Goal: Task Accomplishment & Management: Manage account settings

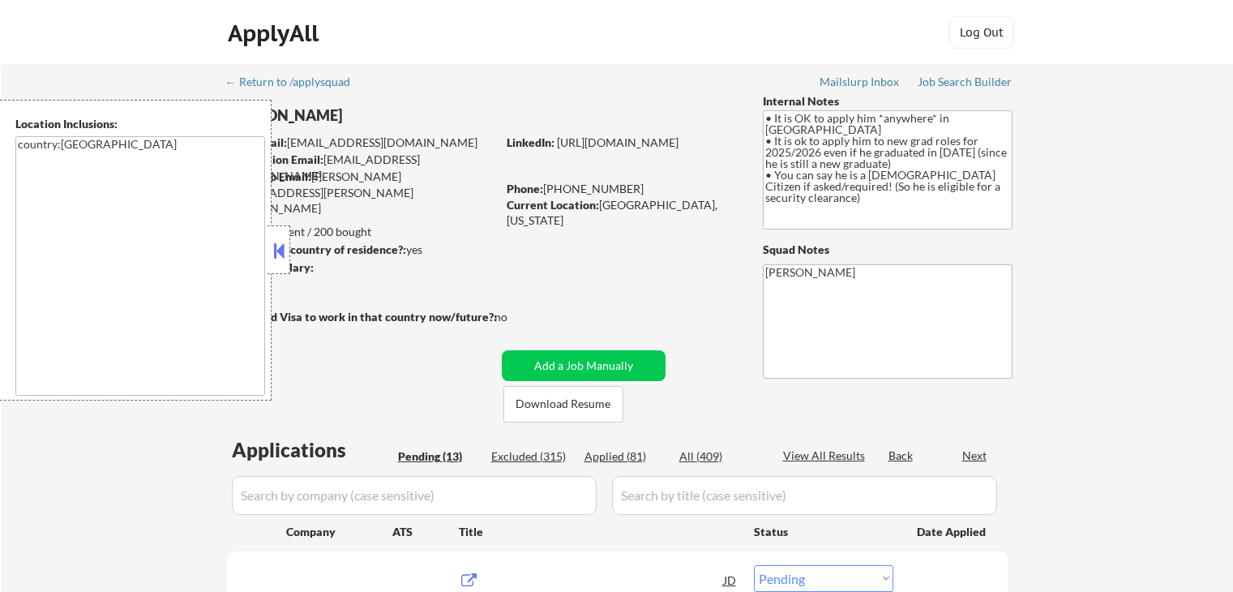
select select ""pending""
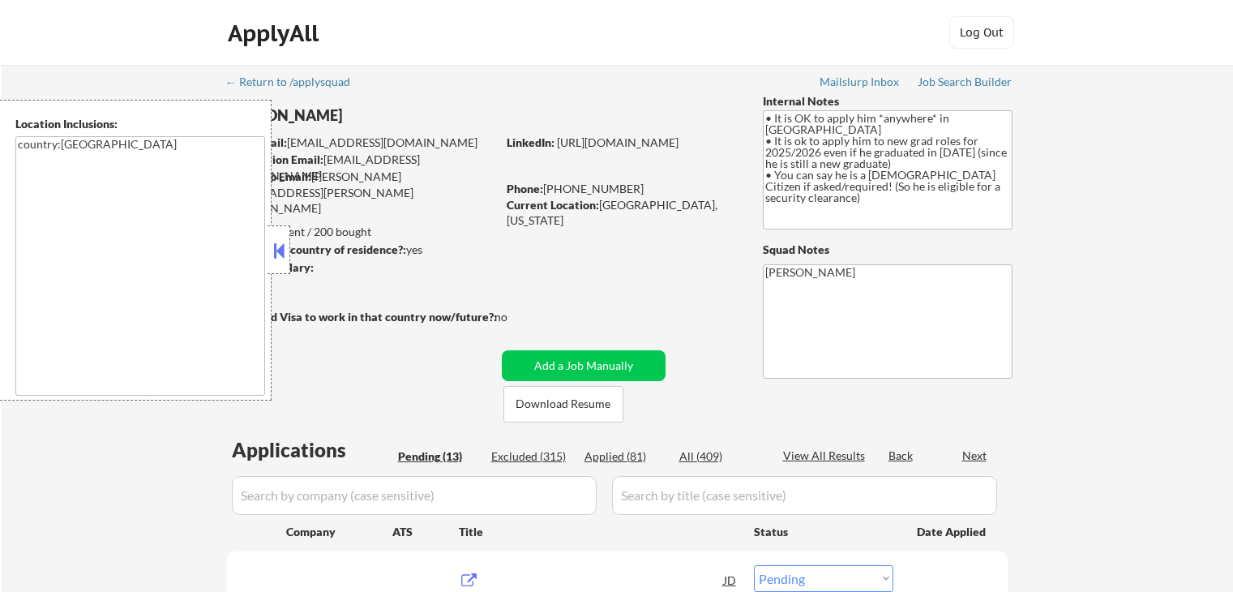
select select ""pending""
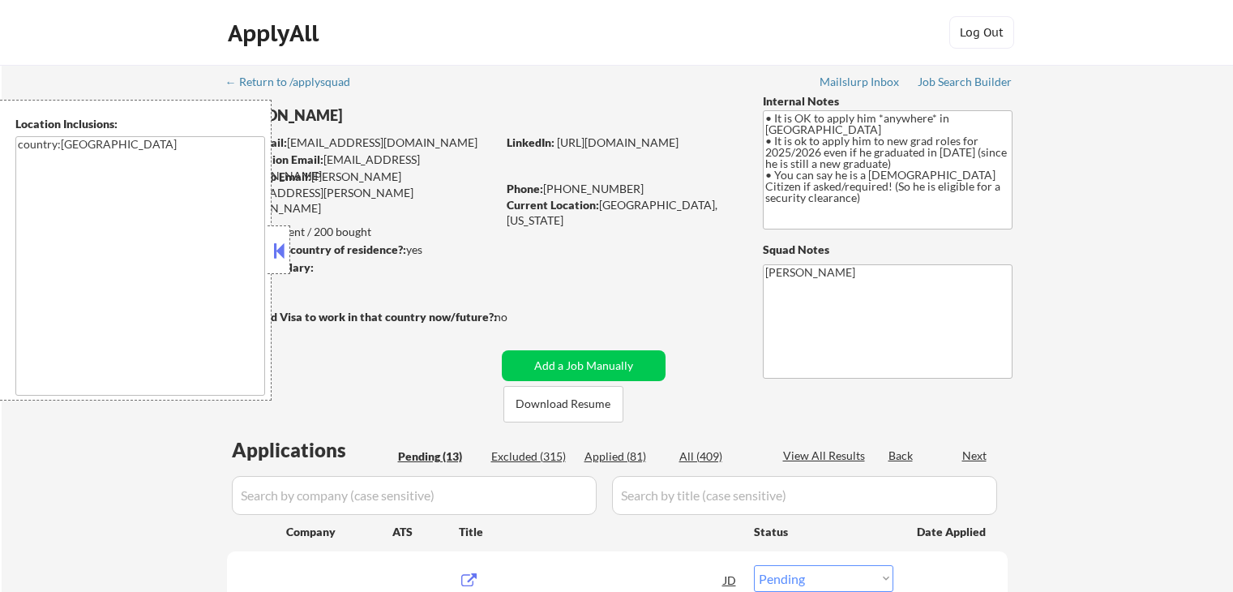
select select ""pending""
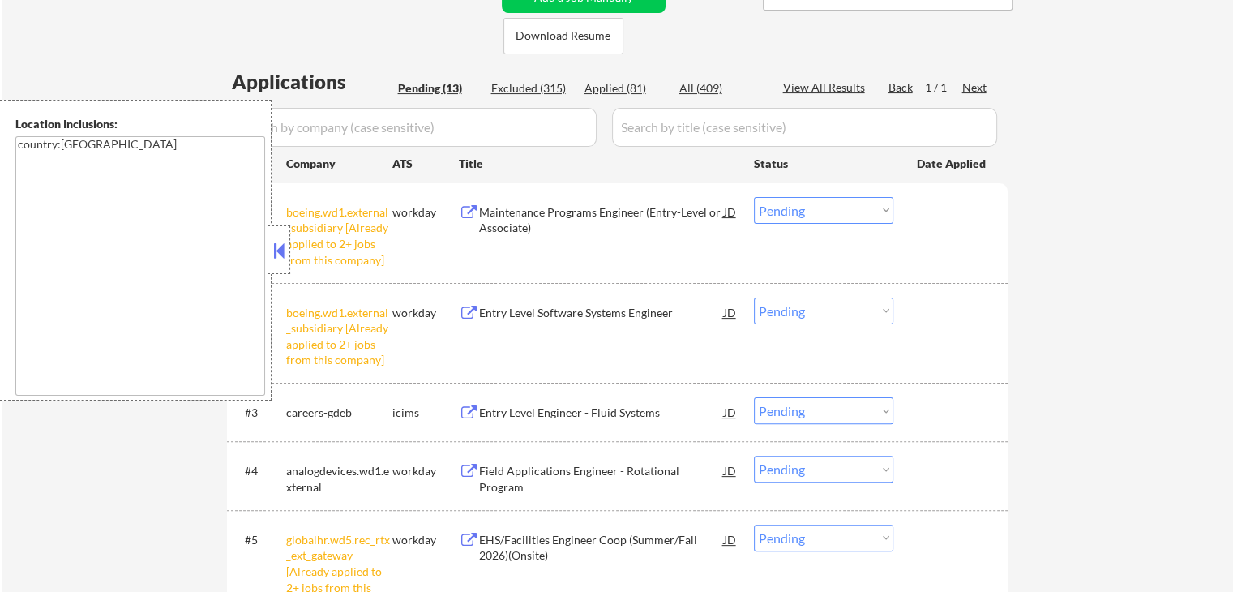
scroll to position [405, 0]
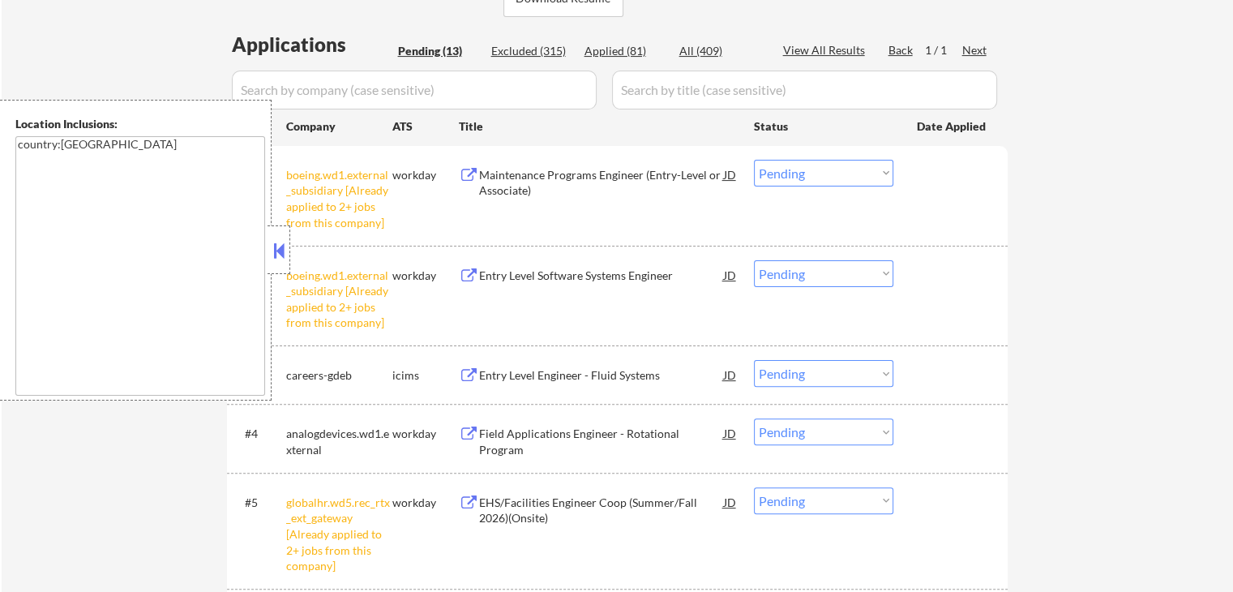
drag, startPoint x: 823, startPoint y: 273, endPoint x: 829, endPoint y: 283, distance: 11.3
click at [829, 280] on select "Choose an option... Pending Applied Excluded (Questions) Excluded (Expired) Exc…" at bounding box center [823, 273] width 139 height 27
click at [754, 260] on select "Choose an option... Pending Applied Excluded (Questions) Excluded (Expired) Exc…" at bounding box center [823, 273] width 139 height 27
click at [801, 156] on div "#1 boeing.wd1.external_subsidiary [Already applied to 2+ jobs from this company…" at bounding box center [614, 194] width 765 height 85
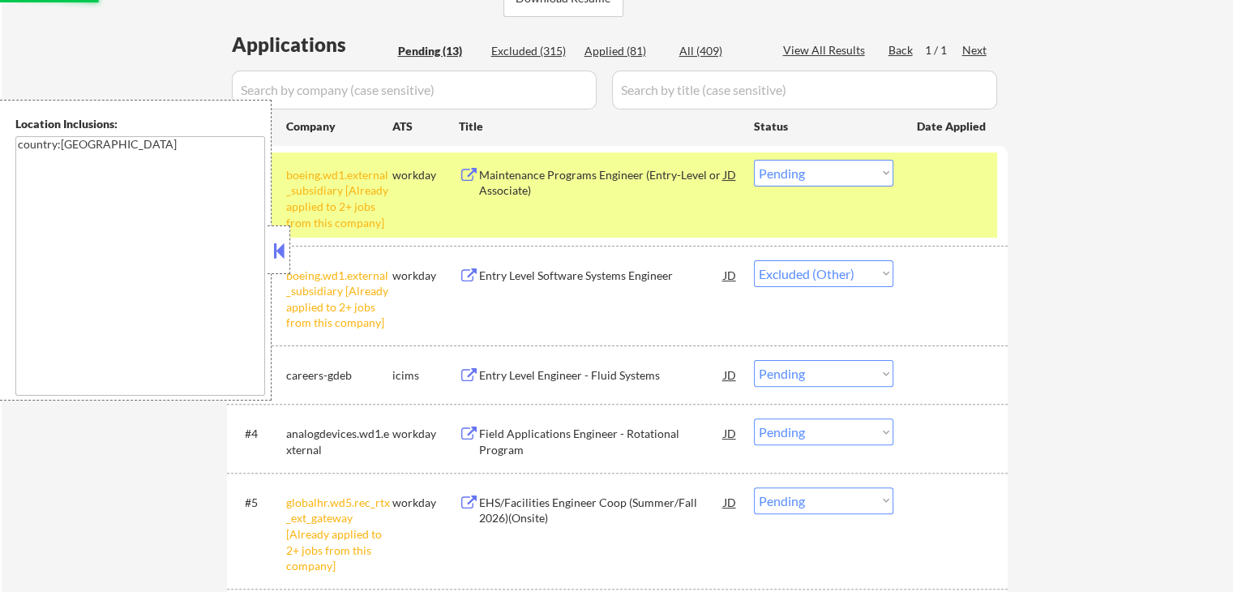
drag, startPoint x: 810, startPoint y: 177, endPoint x: 814, endPoint y: 184, distance: 8.3
click at [810, 179] on select "Choose an option... Pending Applied Excluded (Questions) Excluded (Expired) Exc…" at bounding box center [823, 173] width 139 height 27
select select ""pending""
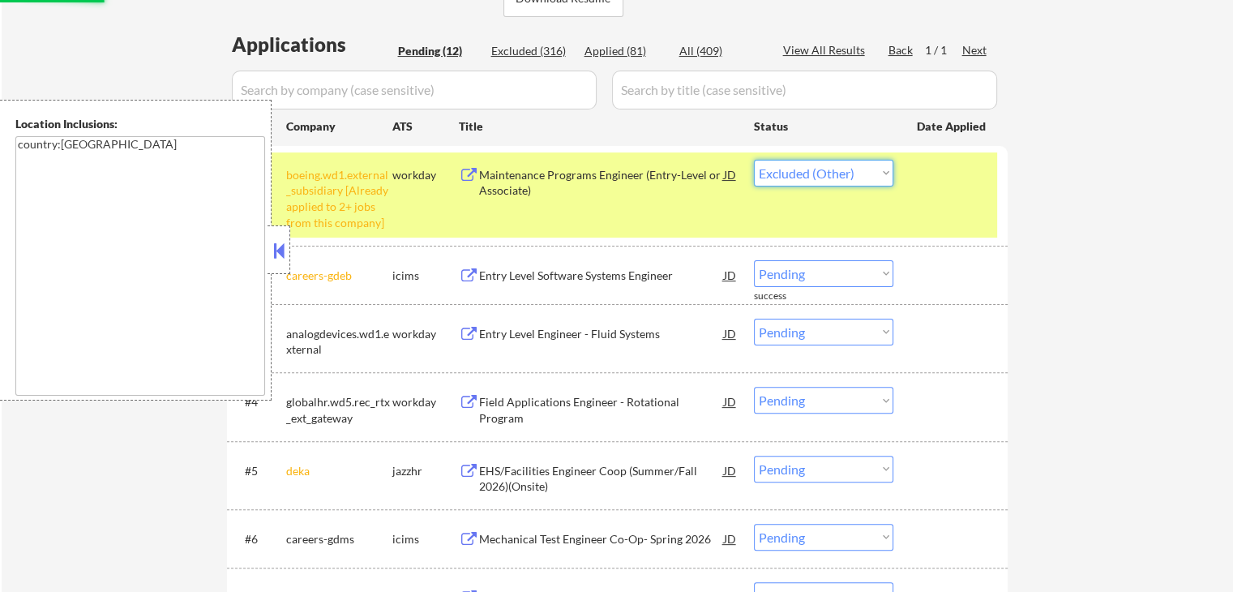
click at [754, 160] on select "Choose an option... Pending Applied Excluded (Questions) Excluded (Expired) Exc…" at bounding box center [823, 173] width 139 height 27
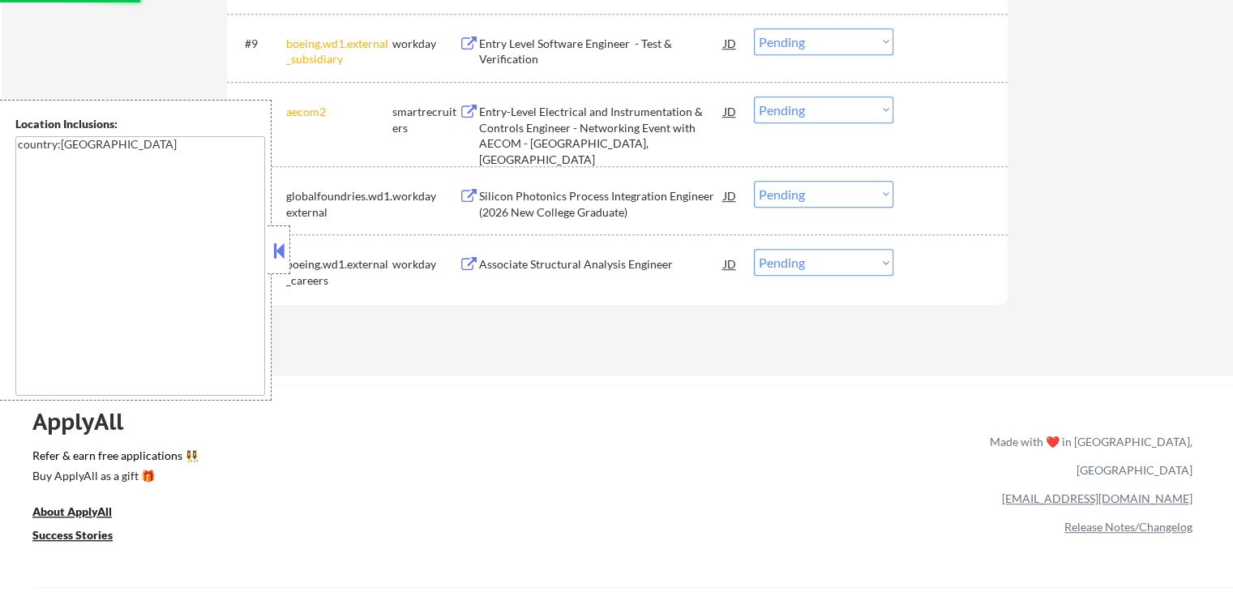
select select ""pending""
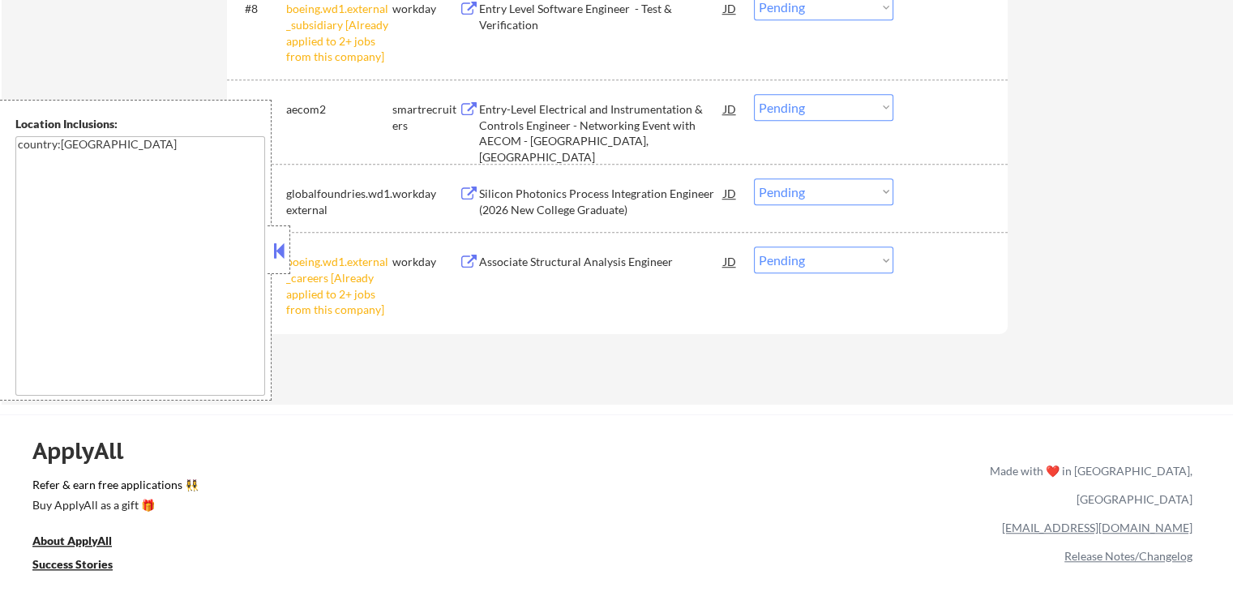
scroll to position [1135, 0]
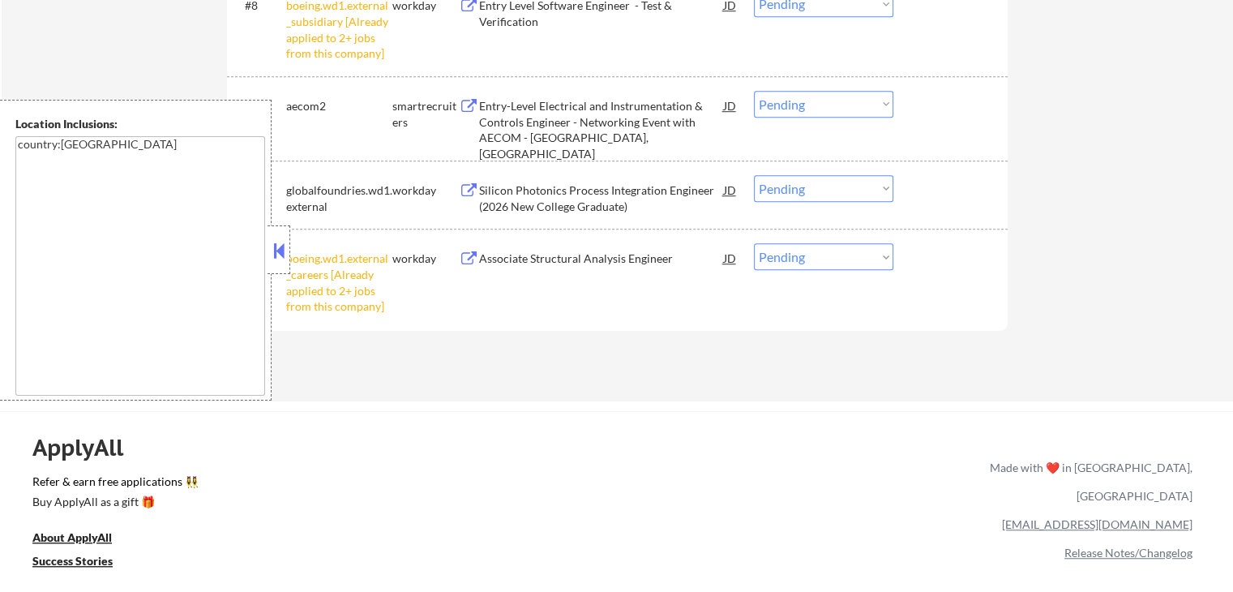
drag, startPoint x: 828, startPoint y: 258, endPoint x: 836, endPoint y: 267, distance: 12.7
click at [828, 258] on select "Choose an option... Pending Applied Excluded (Questions) Excluded (Expired) Exc…" at bounding box center [823, 256] width 139 height 27
select select ""excluded__other_""
click at [754, 243] on select "Choose an option... Pending Applied Excluded (Questions) Excluded (Expired) Exc…" at bounding box center [823, 256] width 139 height 27
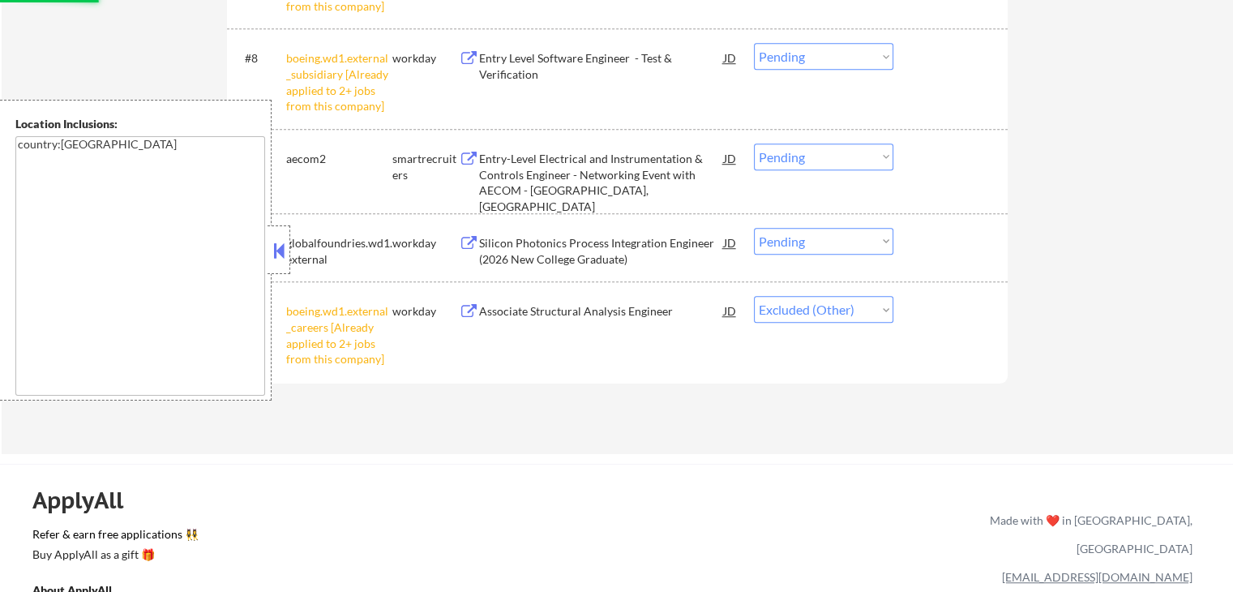
scroll to position [1054, 0]
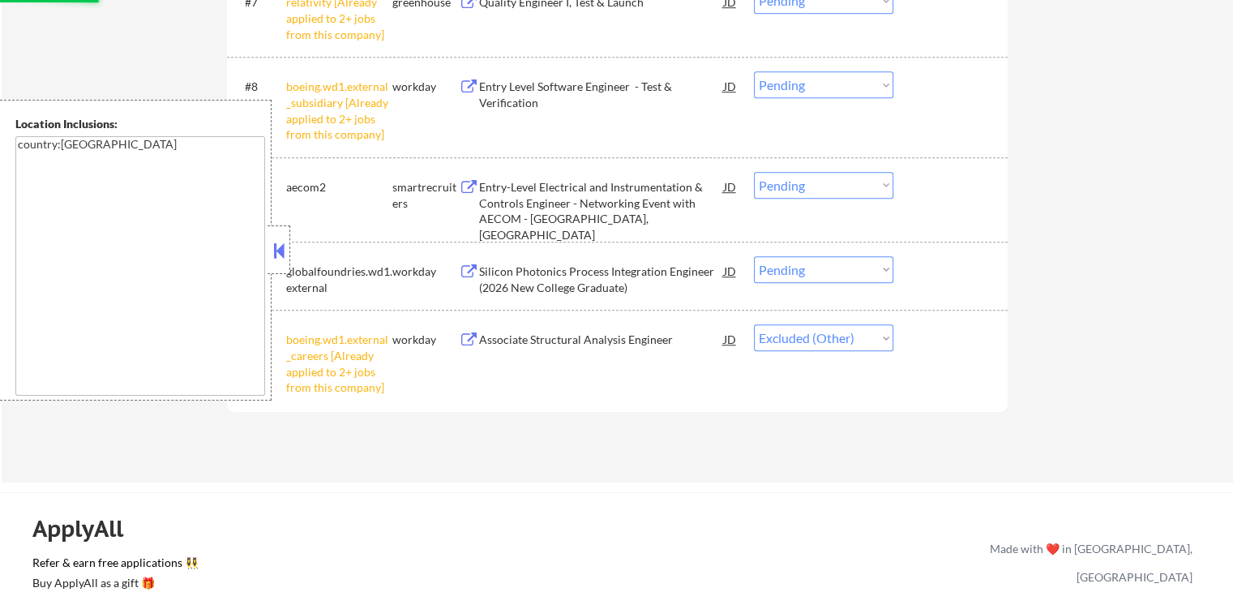
click at [810, 85] on select "Choose an option... Pending Applied Excluded (Questions) Excluded (Expired) Exc…" at bounding box center [823, 84] width 139 height 27
click at [754, 71] on select "Choose an option... Pending Applied Excluded (Questions) Excluded (Expired) Exc…" at bounding box center [823, 84] width 139 height 27
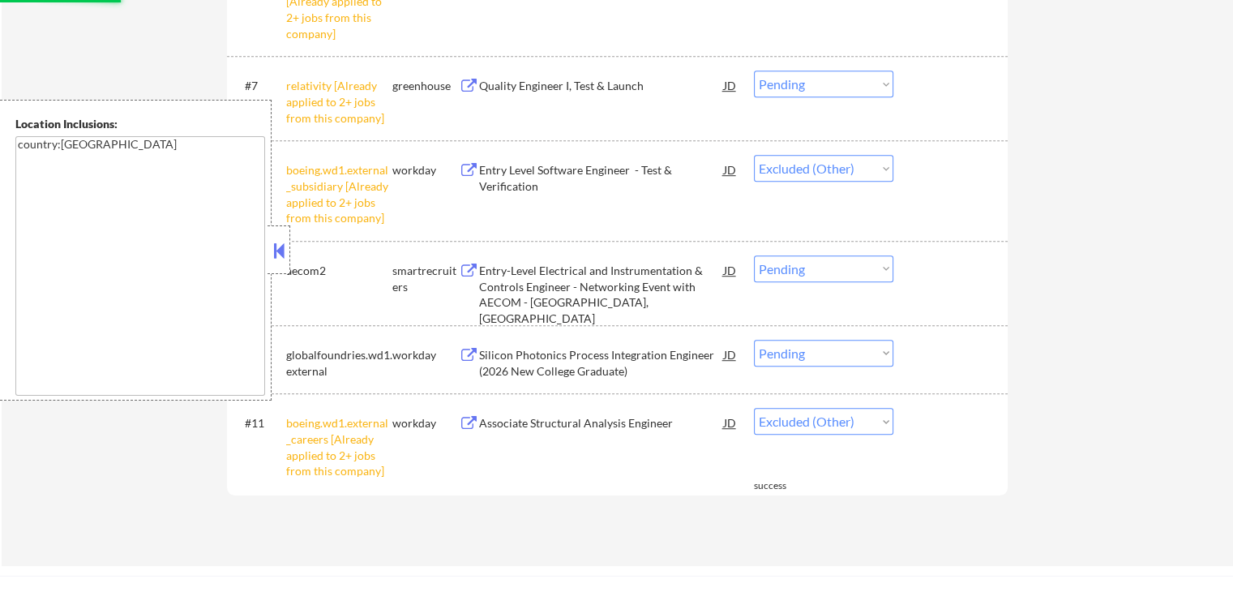
scroll to position [891, 0]
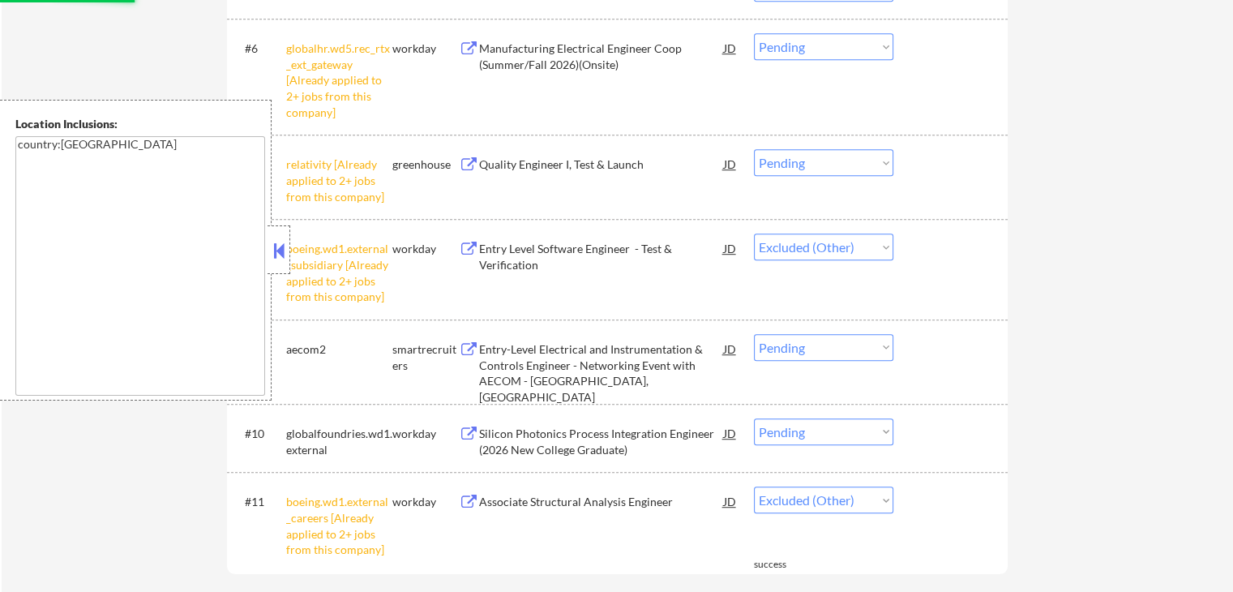
click at [820, 160] on select "Choose an option... Pending Applied Excluded (Questions) Excluded (Expired) Exc…" at bounding box center [823, 162] width 139 height 27
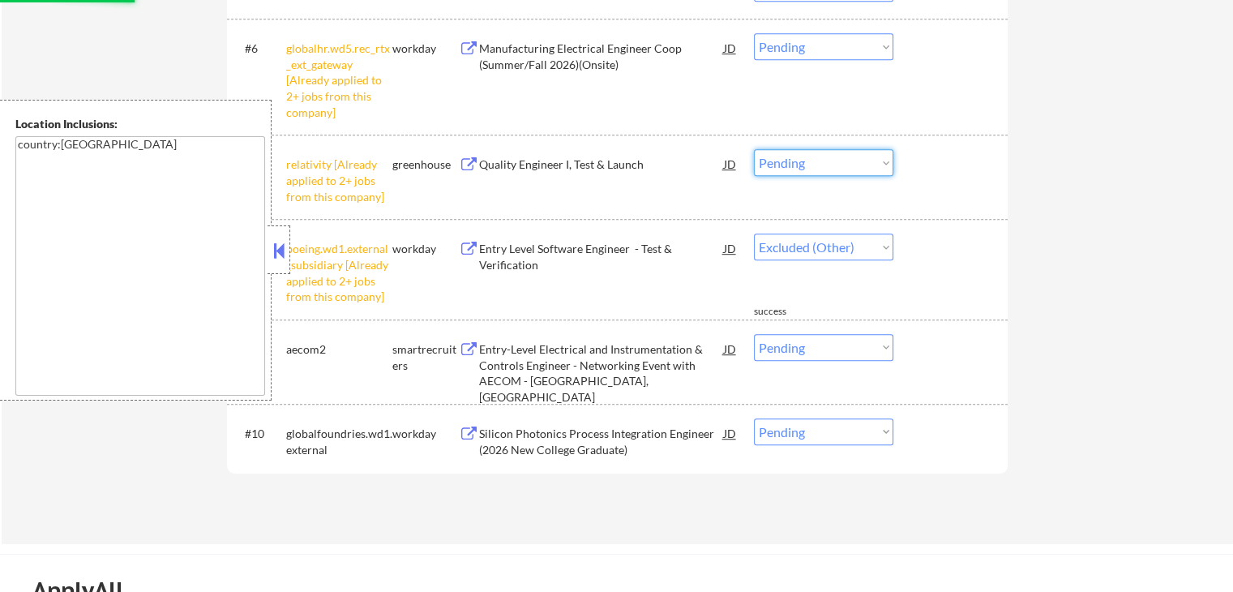
select select ""pending""
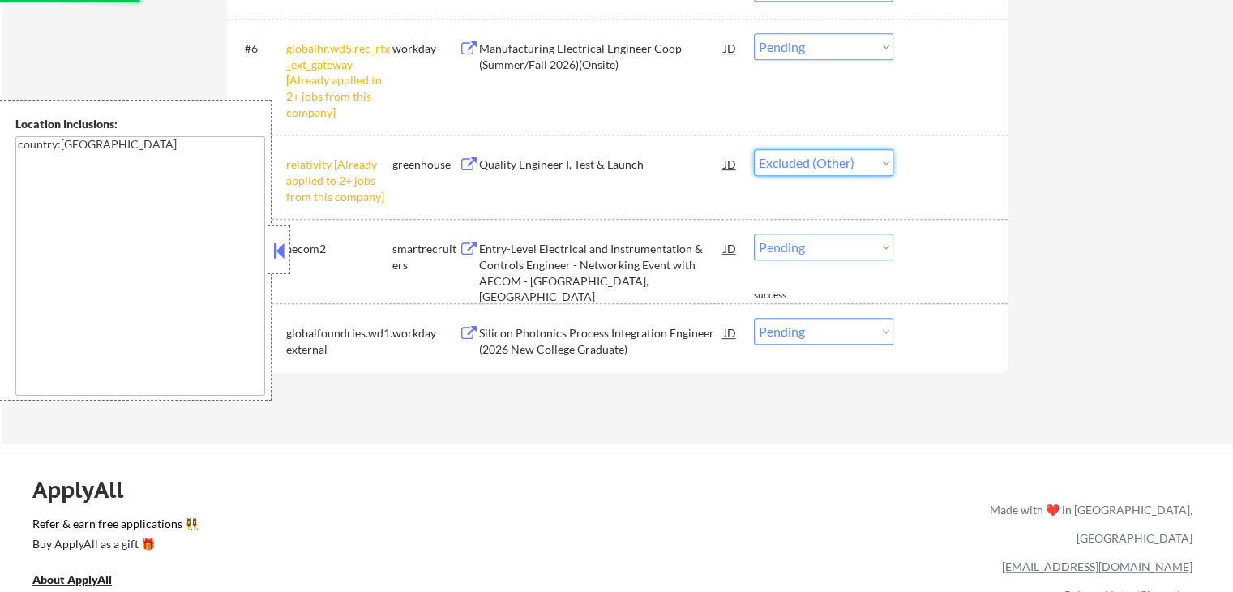
click at [754, 149] on select "Choose an option... Pending Applied Excluded (Questions) Excluded (Expired) Exc…" at bounding box center [823, 162] width 139 height 27
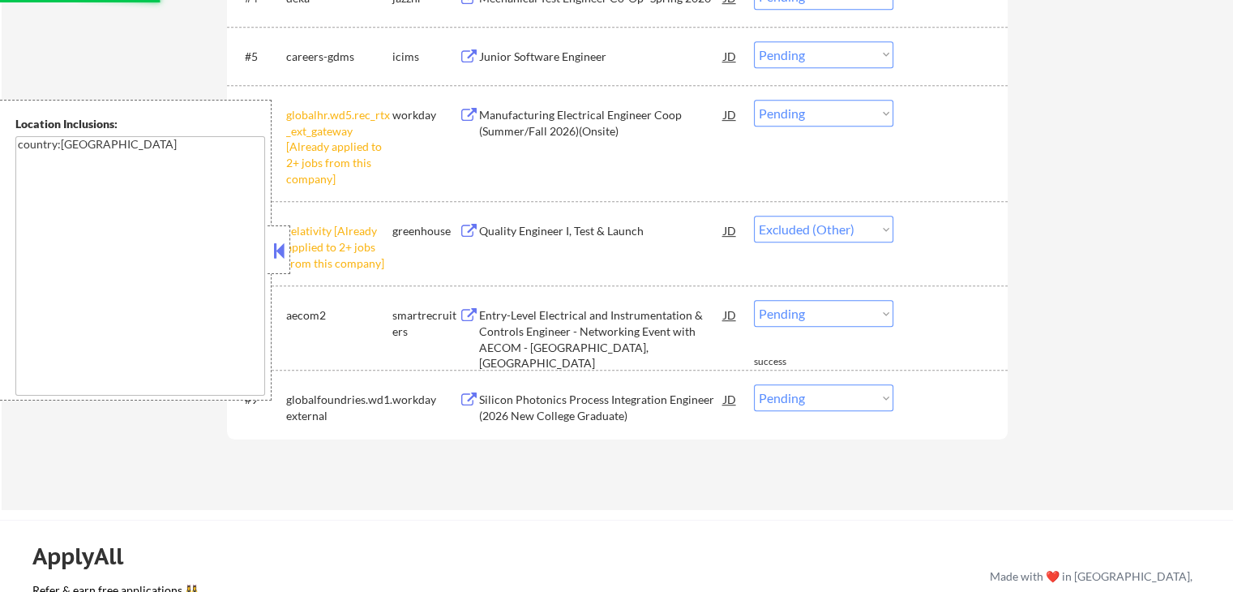
scroll to position [729, 0]
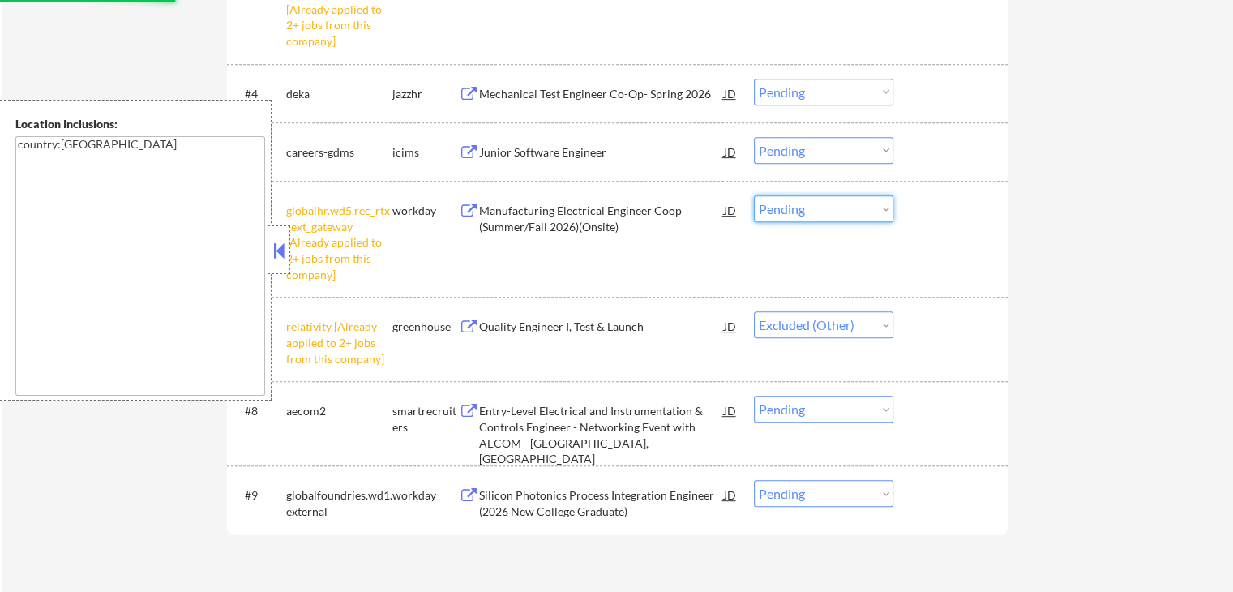
click at [828, 212] on select "Choose an option... Pending Applied Excluded (Questions) Excluded (Expired) Exc…" at bounding box center [823, 208] width 139 height 27
select select ""pending""
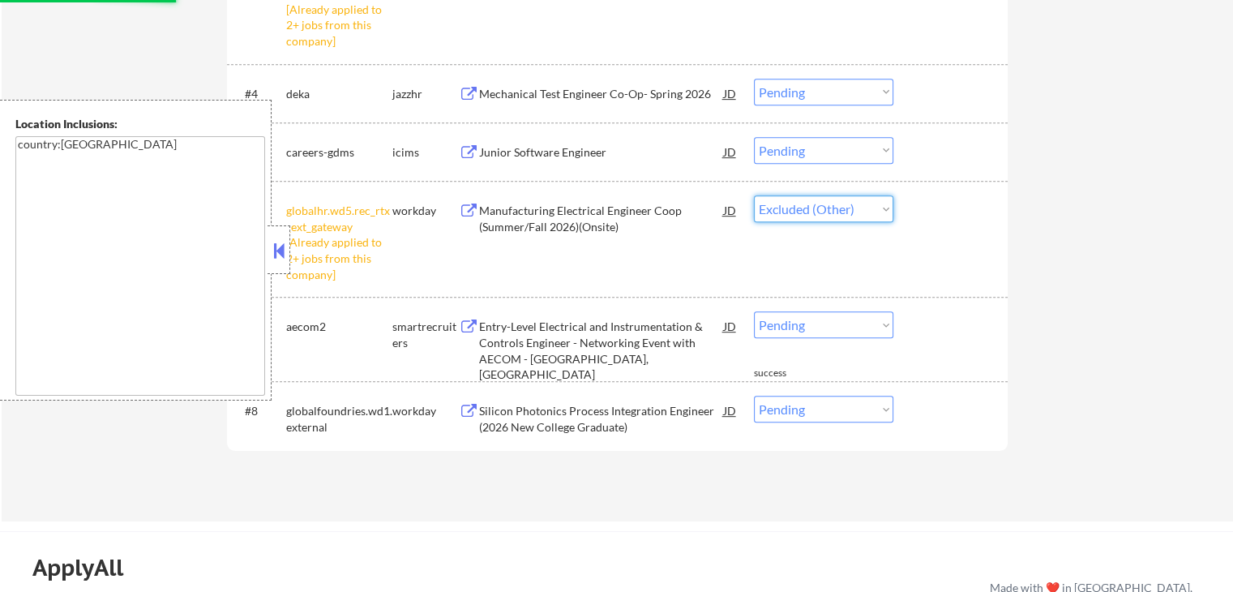
click at [754, 195] on select "Choose an option... Pending Applied Excluded (Questions) Excluded (Expired) Exc…" at bounding box center [823, 208] width 139 height 27
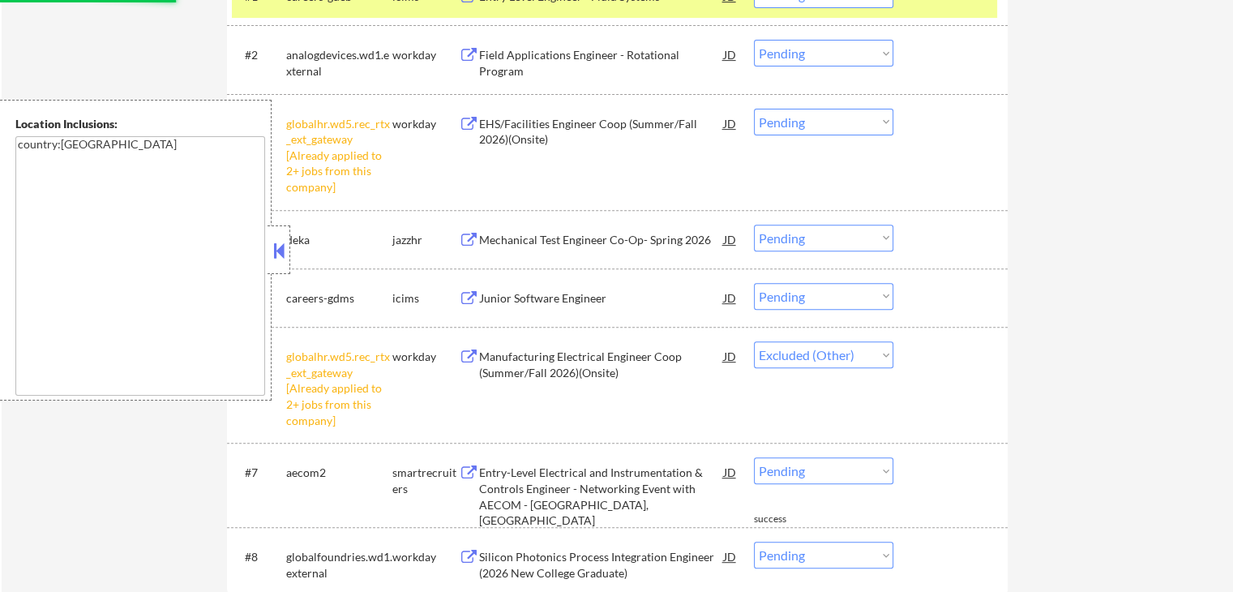
scroll to position [567, 0]
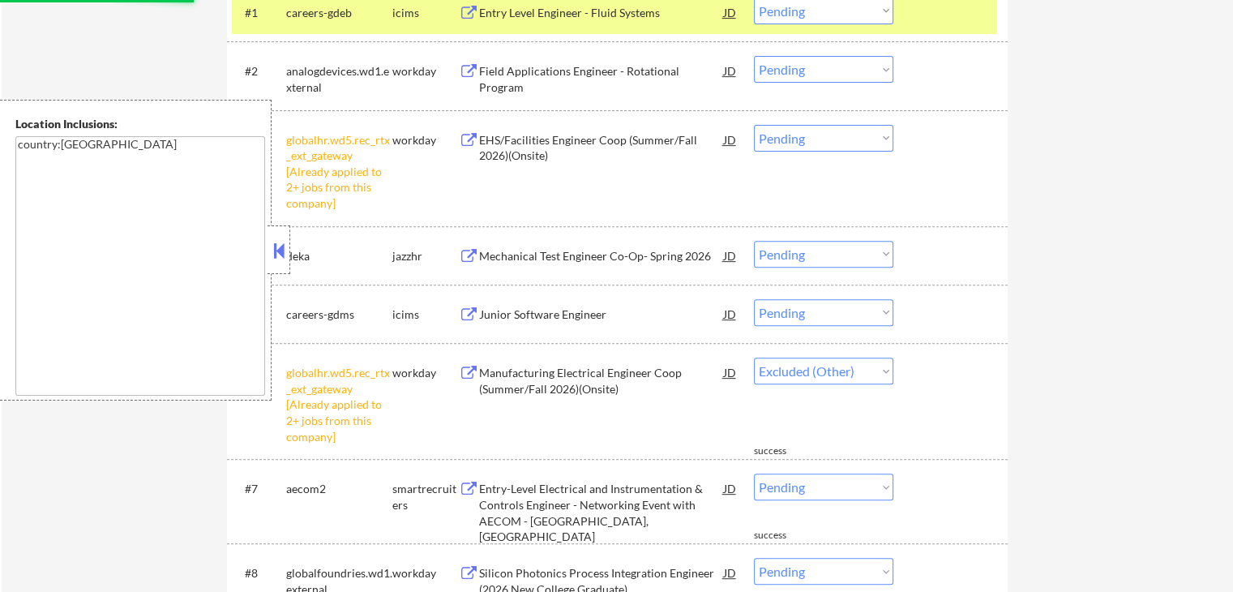
click at [784, 137] on select "Choose an option... Pending Applied Excluded (Questions) Excluded (Expired) Exc…" at bounding box center [823, 138] width 139 height 27
select select ""pending""
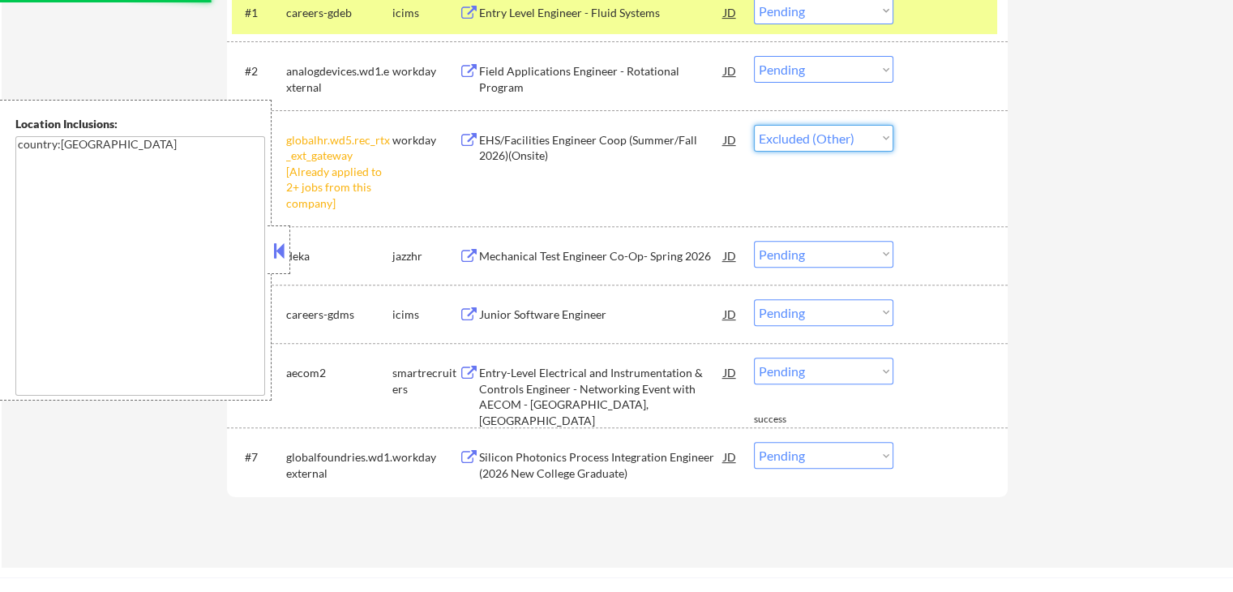
click at [754, 125] on select "Choose an option... Pending Applied Excluded (Questions) Excluded (Expired) Exc…" at bounding box center [823, 138] width 139 height 27
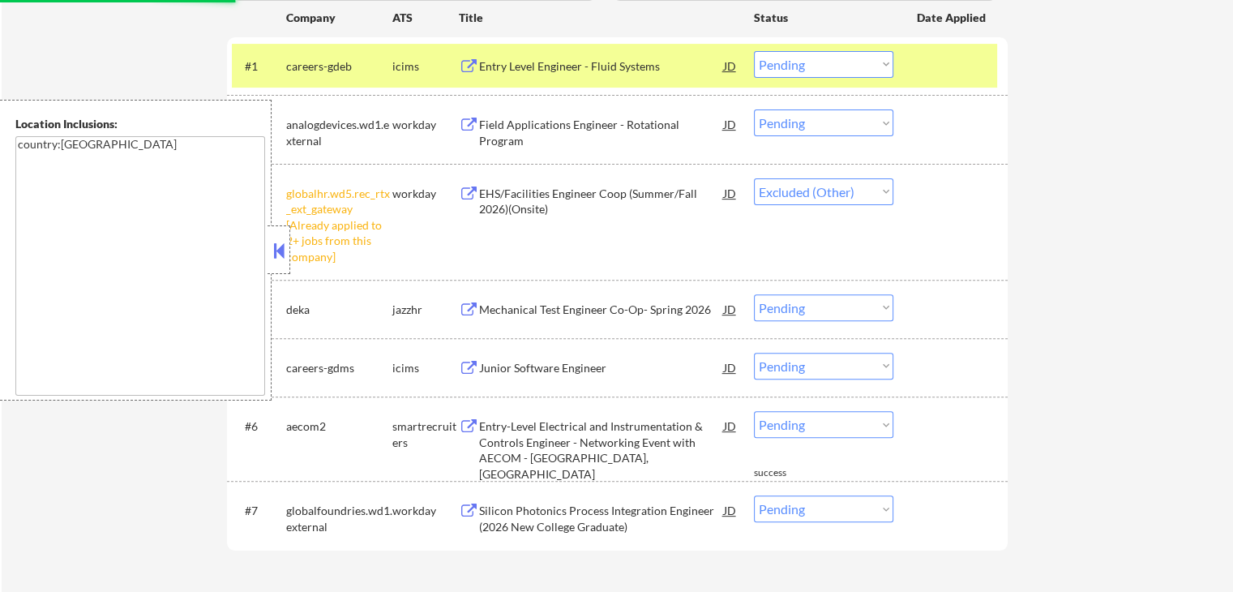
scroll to position [405, 0]
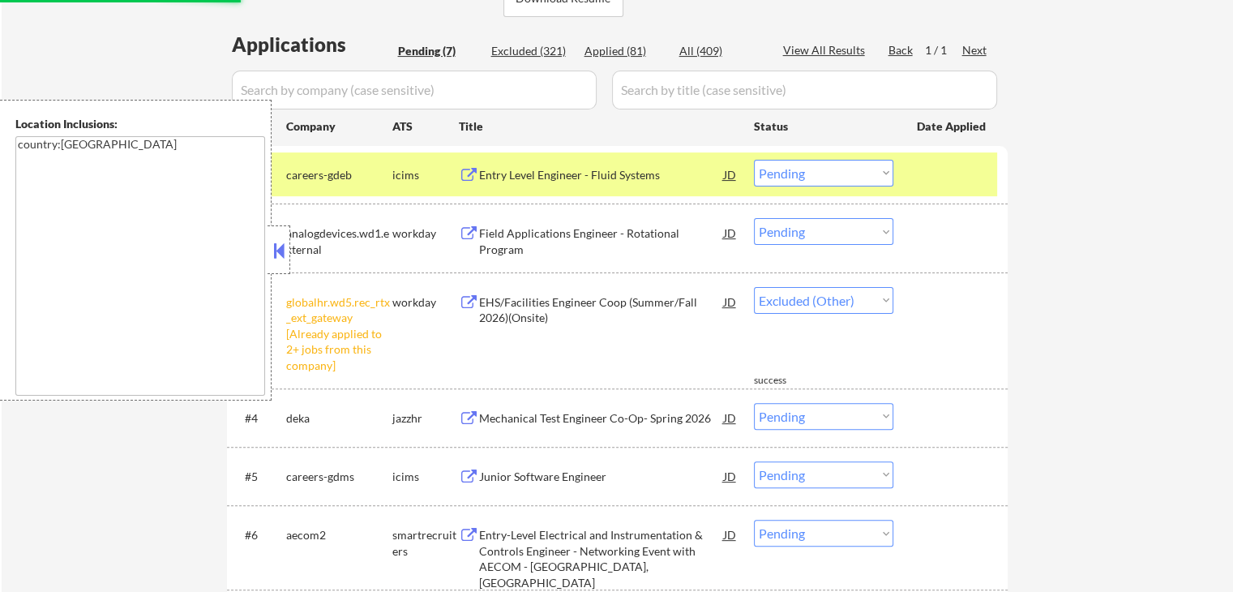
select select ""pending""
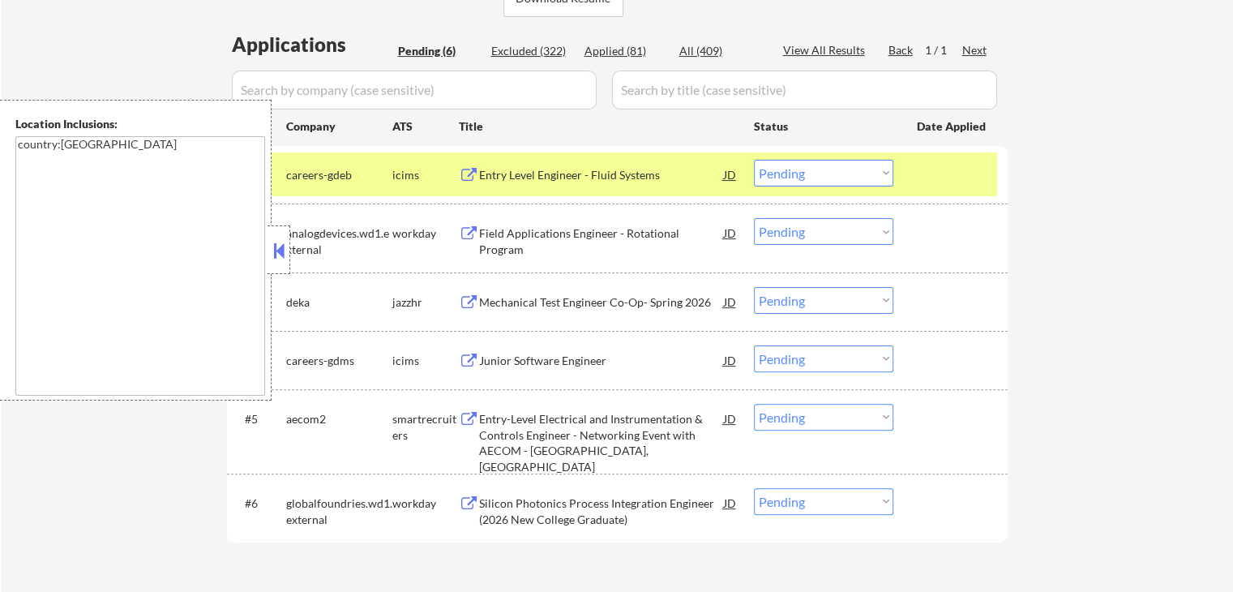
click at [525, 299] on div "Mechanical Test Engineer Co-Op- Spring 2026" at bounding box center [601, 302] width 245 height 16
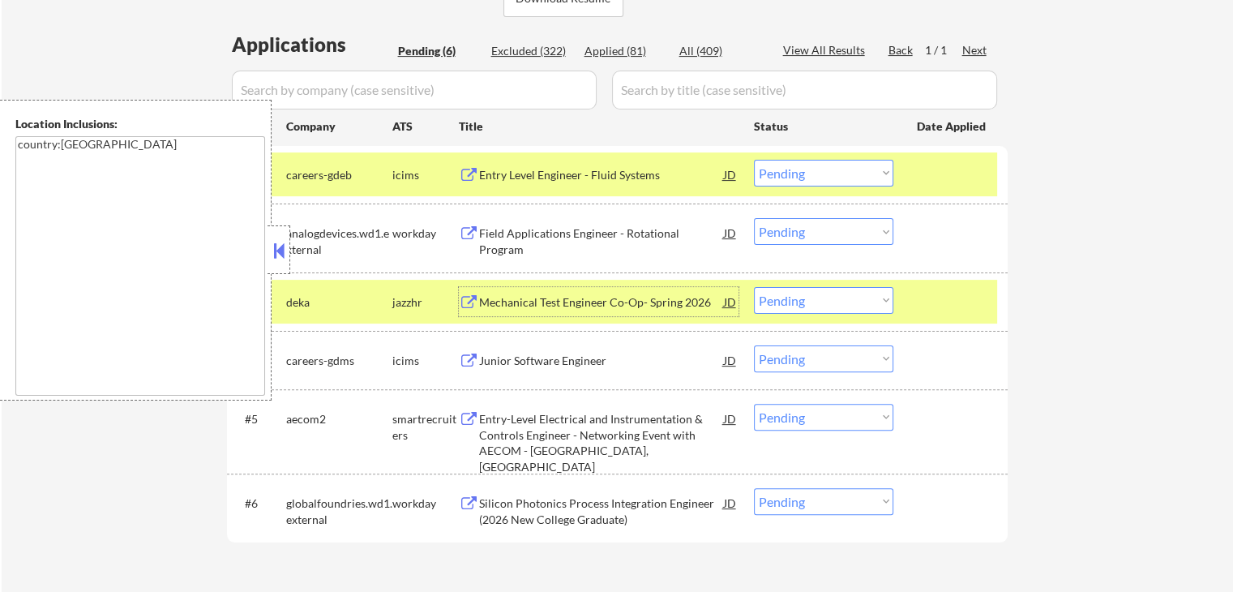
click at [482, 435] on div "Entry-Level Electrical and Instrumentation & Controls Engineer - Networking Eve…" at bounding box center [601, 442] width 245 height 63
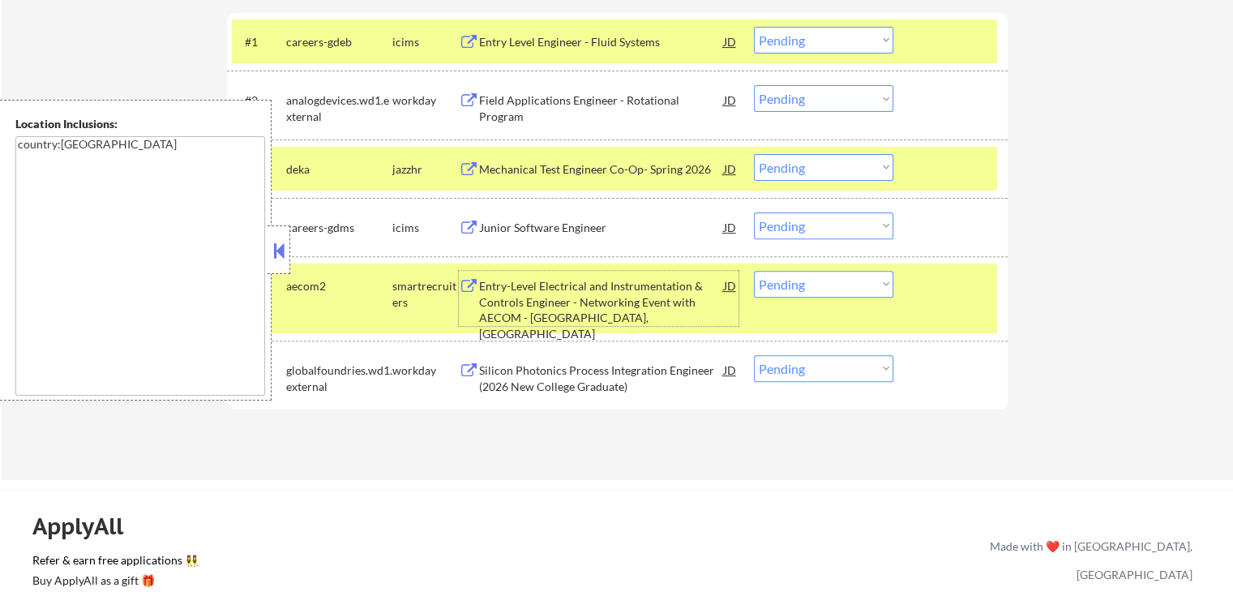
scroll to position [567, 0]
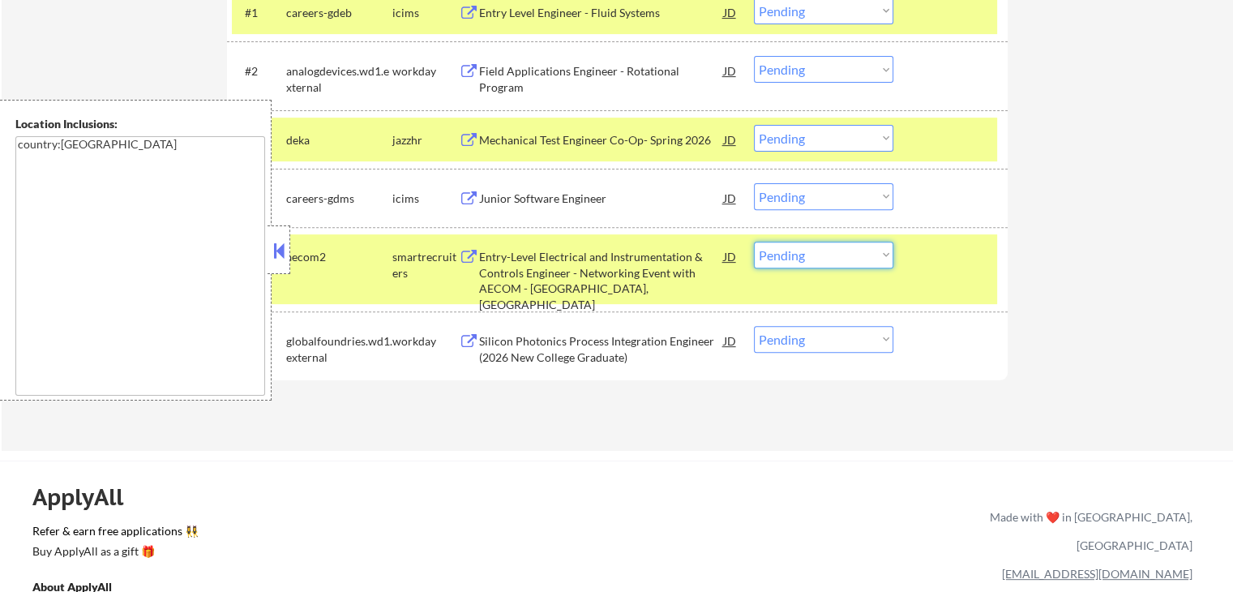
drag, startPoint x: 844, startPoint y: 254, endPoint x: 846, endPoint y: 263, distance: 10.0
click at [844, 254] on select "Choose an option... Pending Applied Excluded (Questions) Excluded (Expired) Exc…" at bounding box center [823, 254] width 139 height 27
click at [754, 241] on select "Choose an option... Pending Applied Excluded (Questions) Excluded (Expired) Exc…" at bounding box center [823, 254] width 139 height 27
select select ""pending""
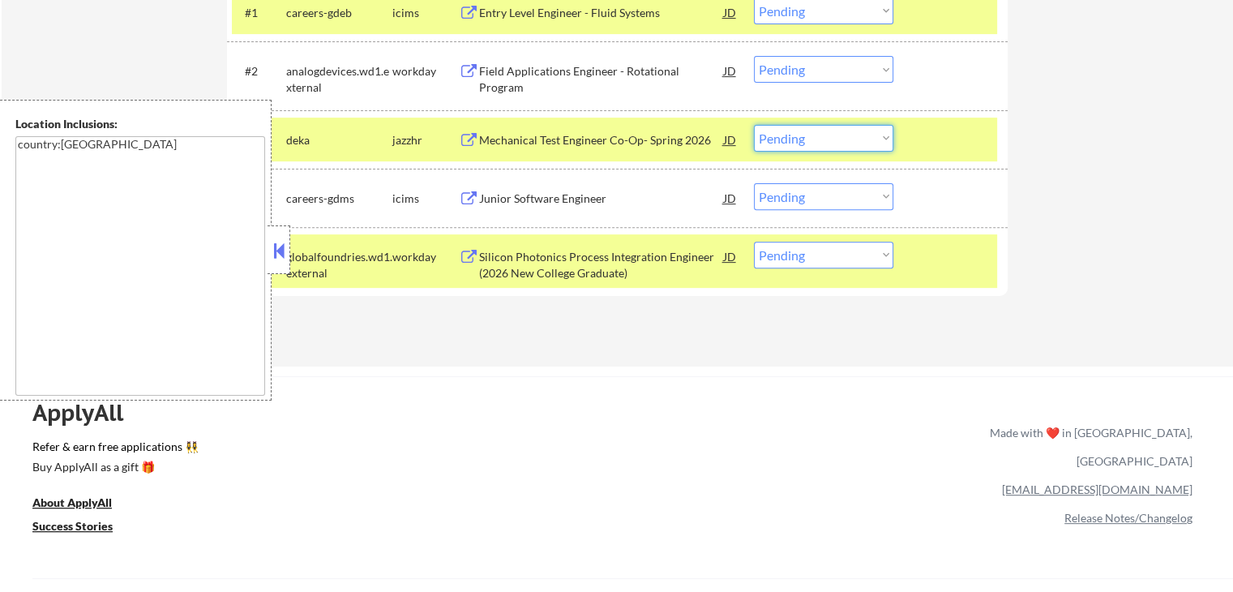
drag, startPoint x: 830, startPoint y: 139, endPoint x: 835, endPoint y: 147, distance: 8.8
click at [831, 139] on select "Choose an option... Pending Applied Excluded (Questions) Excluded (Expired) Exc…" at bounding box center [823, 138] width 139 height 27
click at [754, 125] on select "Choose an option... Pending Applied Excluded (Questions) Excluded (Expired) Exc…" at bounding box center [823, 138] width 139 height 27
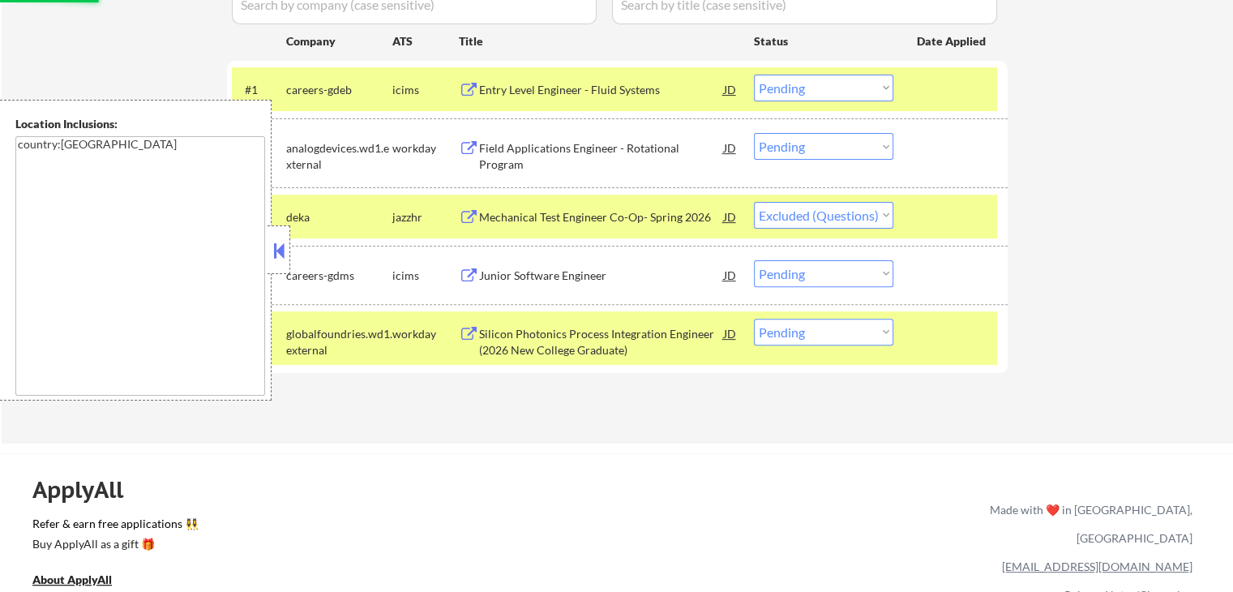
scroll to position [405, 0]
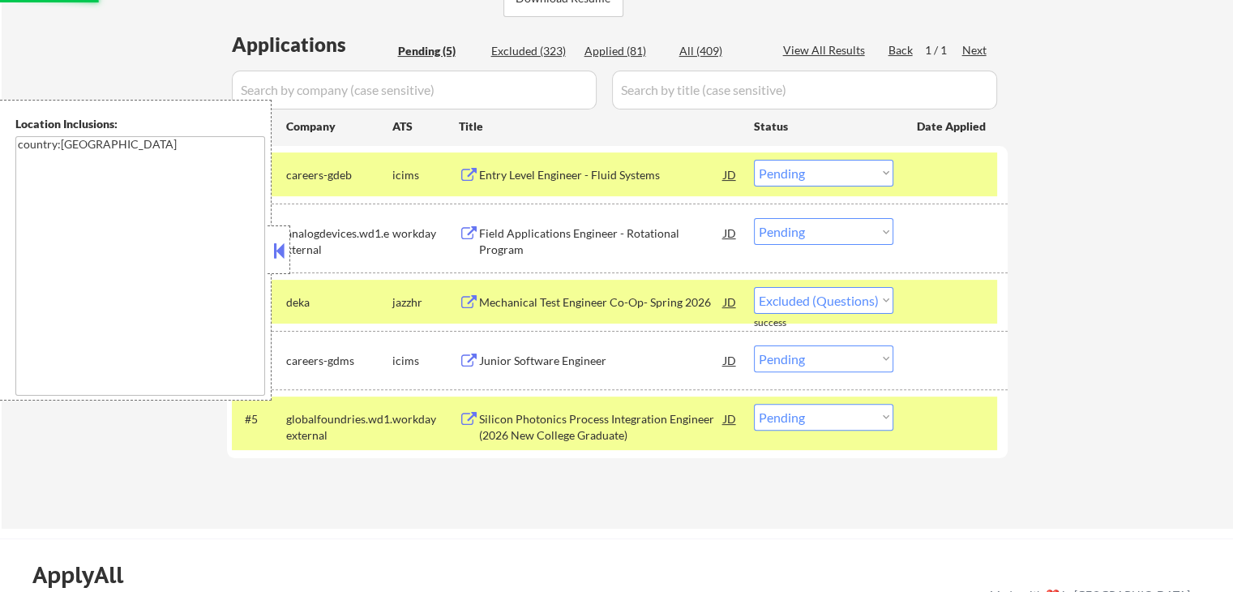
select select ""pending""
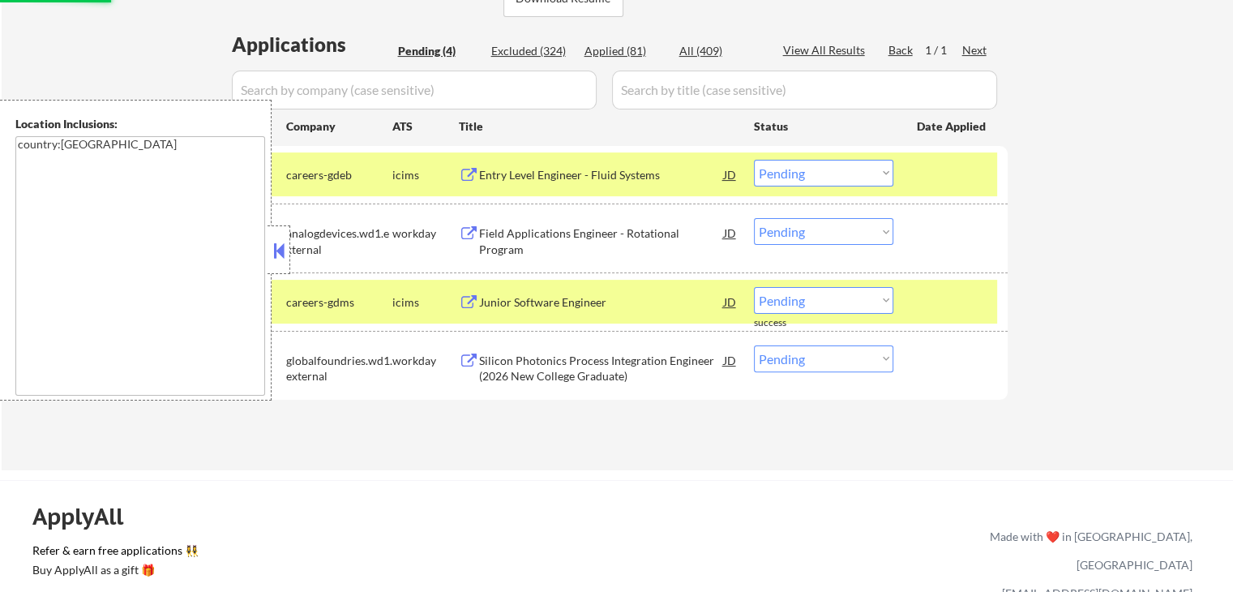
click at [507, 233] on div "Field Applications Engineer - Rotational Program" at bounding box center [601, 241] width 245 height 32
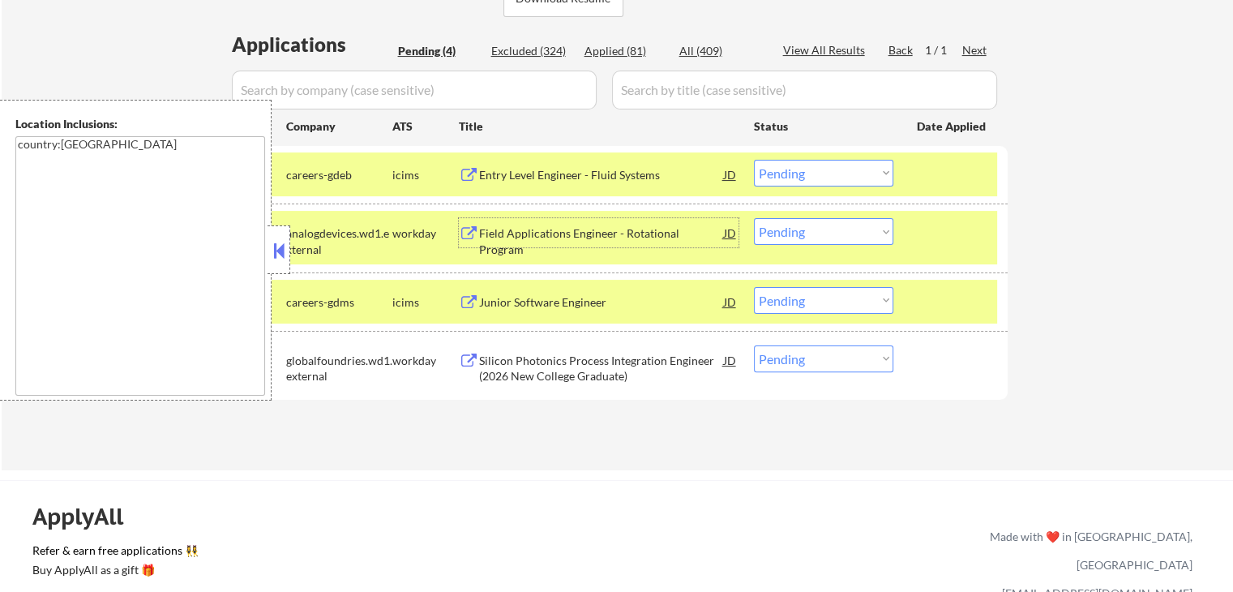
click at [515, 357] on div "Silicon Photonics Process Integration Engineer (2026 New College Graduate)" at bounding box center [601, 369] width 245 height 32
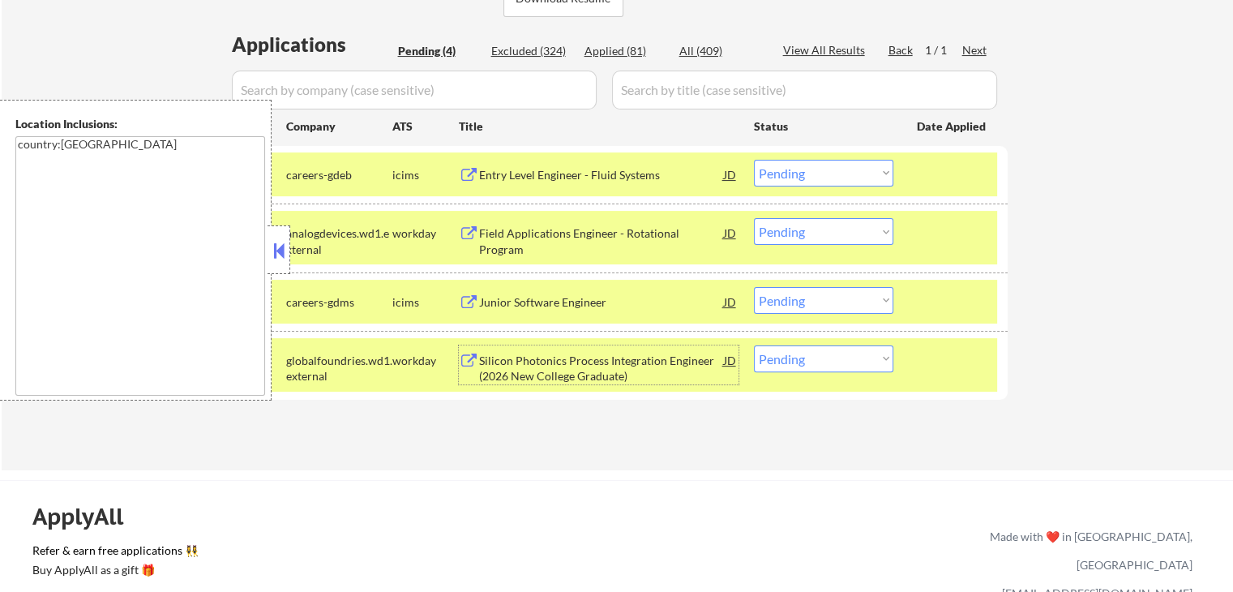
click at [582, 240] on div "Field Applications Engineer - Rotational Program" at bounding box center [601, 241] width 245 height 32
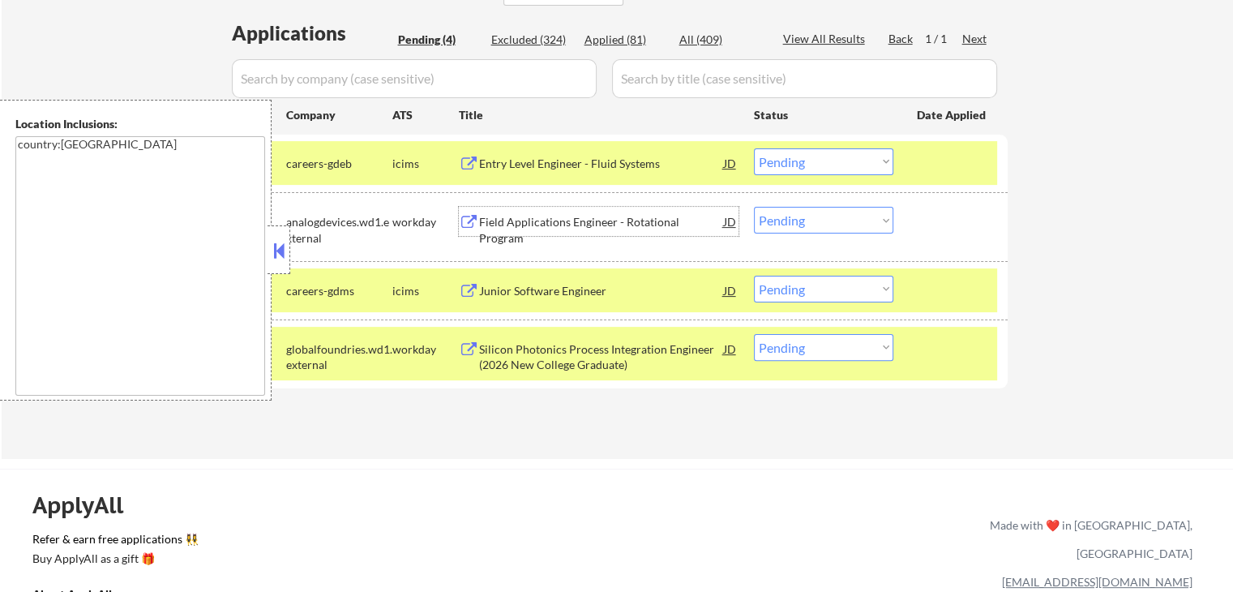
scroll to position [486, 0]
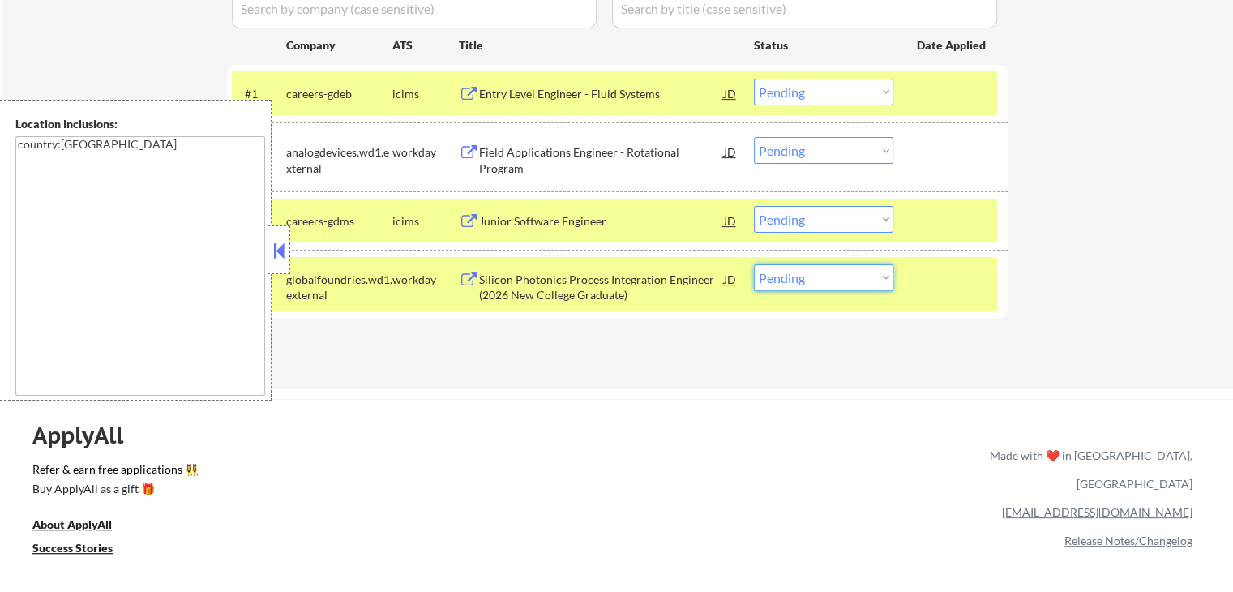
click at [830, 289] on select "Choose an option... Pending Applied Excluded (Questions) Excluded (Expired) Exc…" at bounding box center [823, 277] width 139 height 27
click at [613, 280] on div "Silicon Photonics Process Integration Engineer (2026 New College Graduate)" at bounding box center [601, 287] width 245 height 32
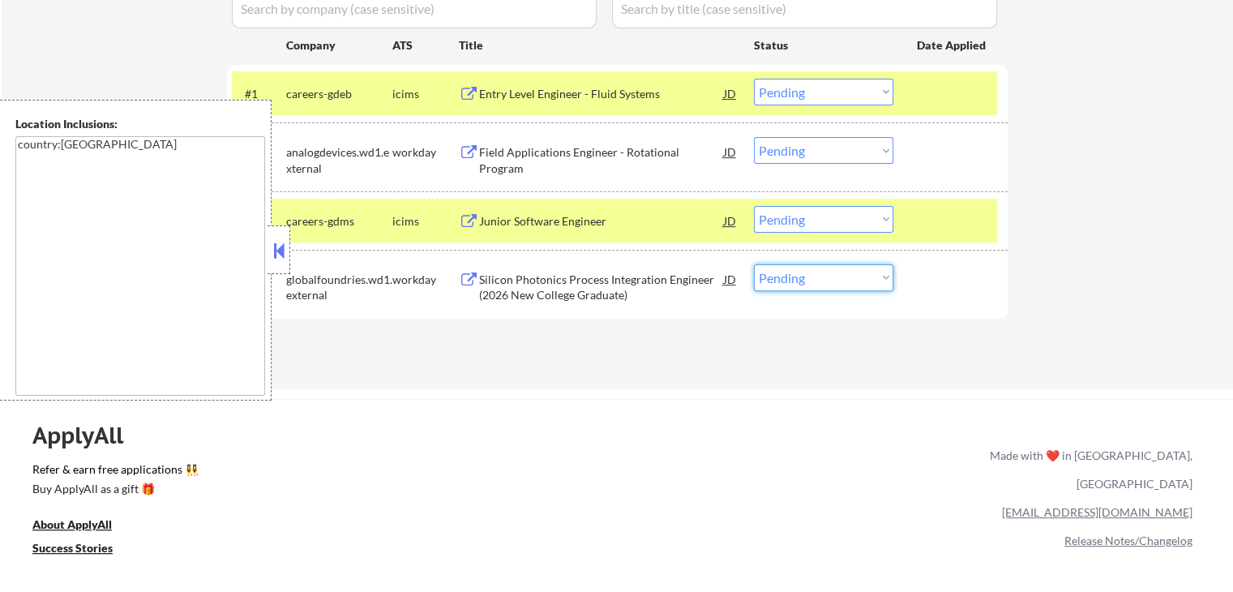
drag, startPoint x: 800, startPoint y: 276, endPoint x: 803, endPoint y: 286, distance: 10.3
click at [800, 276] on select "Choose an option... Pending Applied Excluded (Questions) Excluded (Expired) Exc…" at bounding box center [823, 277] width 139 height 27
select select ""applied""
click at [754, 264] on select "Choose an option... Pending Applied Excluded (Questions) Excluded (Expired) Exc…" at bounding box center [823, 277] width 139 height 27
drag, startPoint x: 797, startPoint y: 147, endPoint x: 804, endPoint y: 161, distance: 16.3
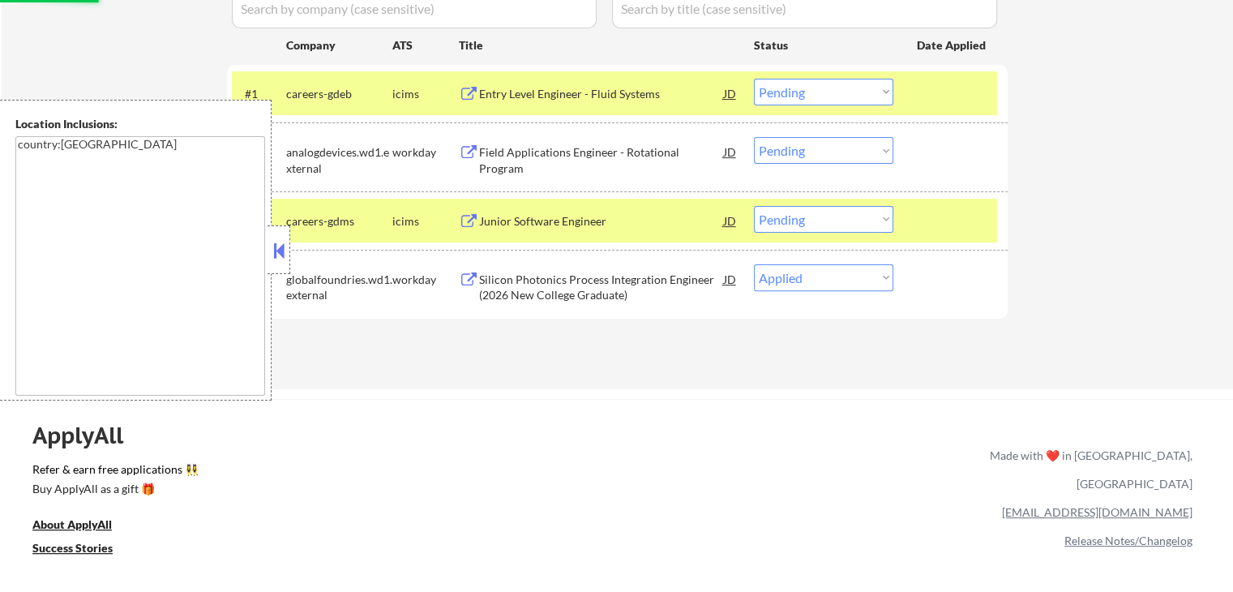
click at [797, 147] on select "Choose an option... Pending Applied Excluded (Questions) Excluded (Expired) Exc…" at bounding box center [823, 150] width 139 height 27
click at [754, 137] on select "Choose an option... Pending Applied Excluded (Questions) Excluded (Expired) Exc…" at bounding box center [823, 150] width 139 height 27
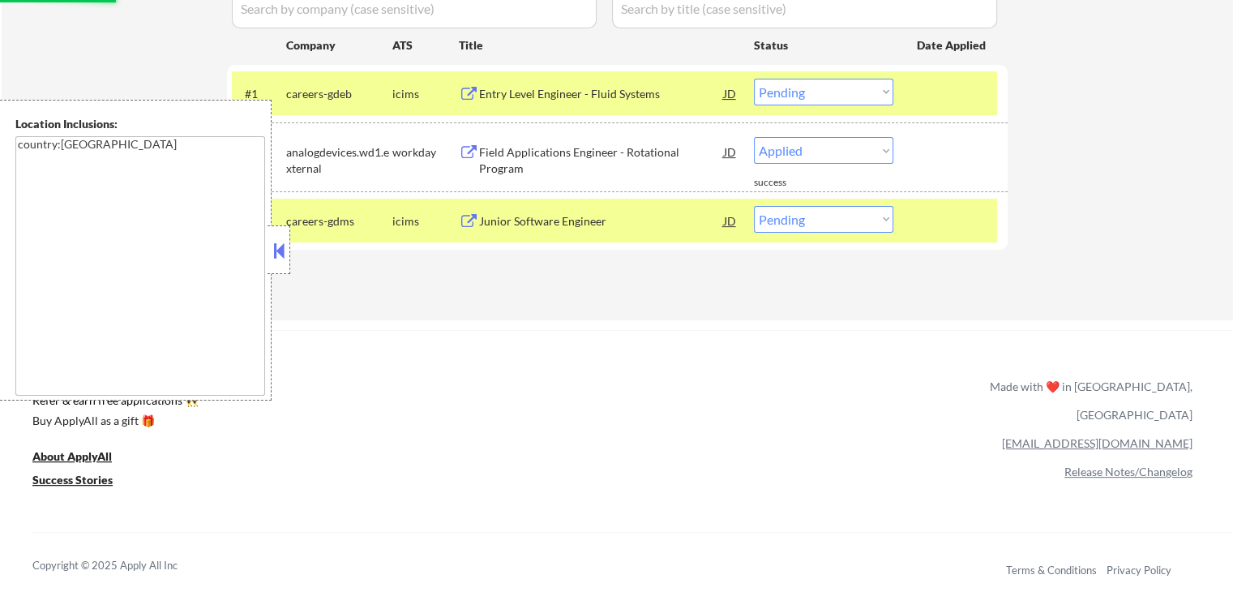
select select ""pending""
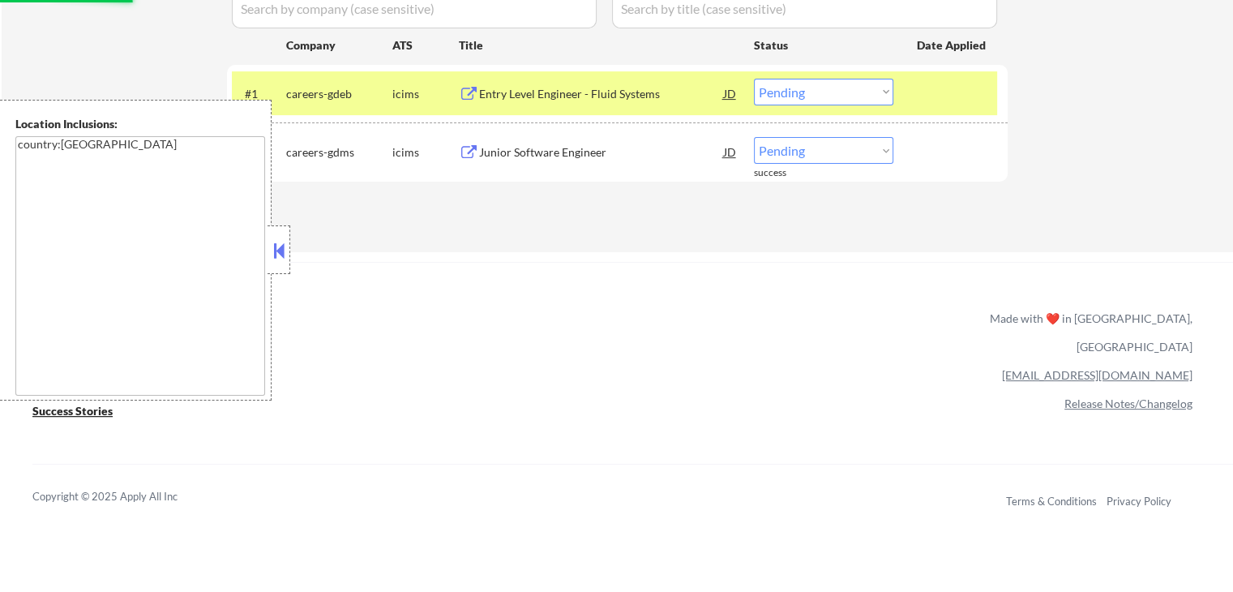
click at [525, 150] on div "Junior Software Engineer" at bounding box center [601, 152] width 245 height 16
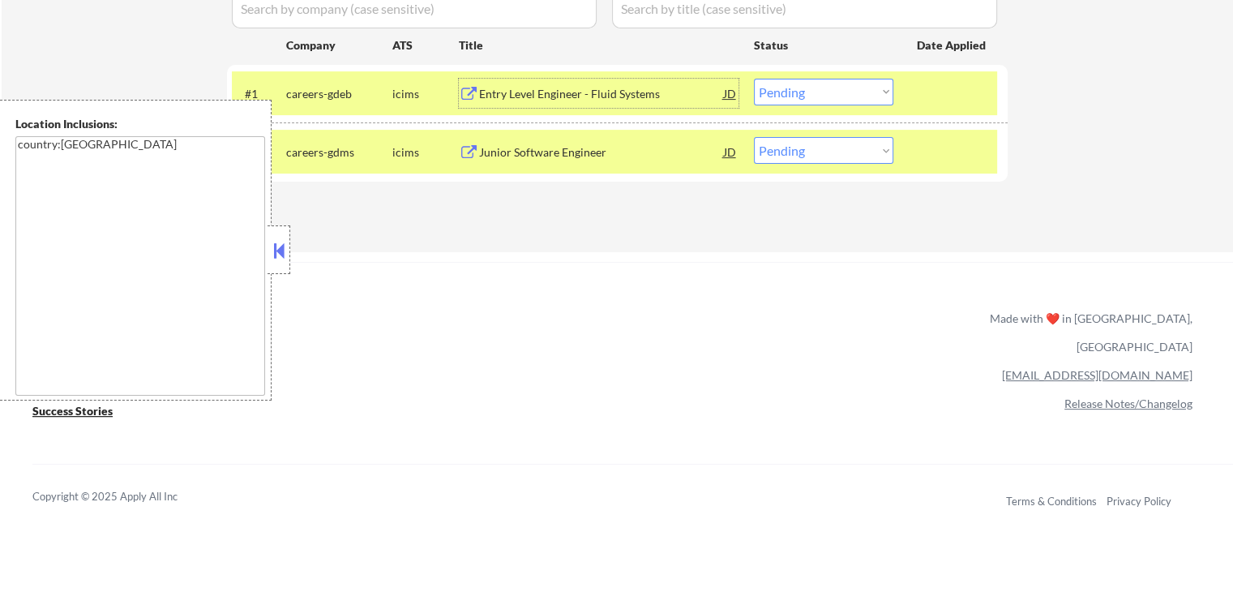
click at [527, 87] on div "Entry Level Engineer - Fluid Systems" at bounding box center [601, 94] width 245 height 16
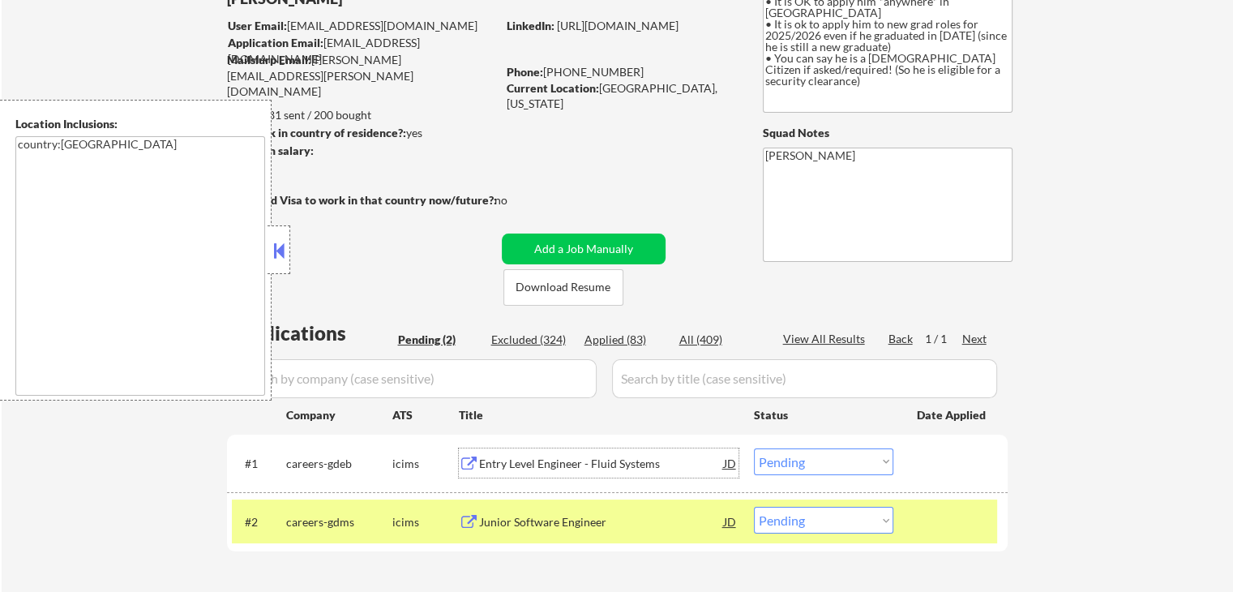
scroll to position [81, 0]
